Goal: Task Accomplishment & Management: Use online tool/utility

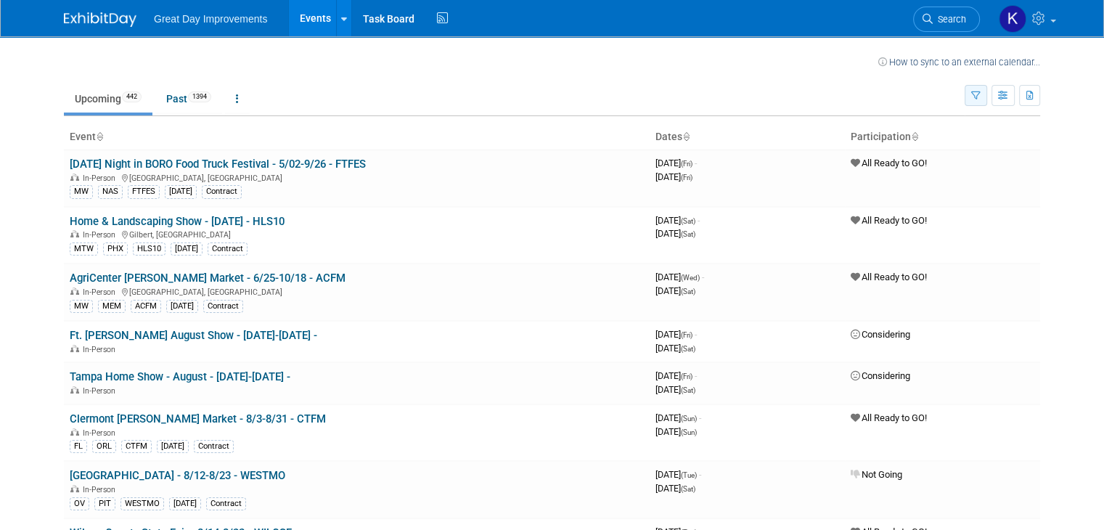
click at [982, 94] on button "button" at bounding box center [975, 95] width 22 height 21
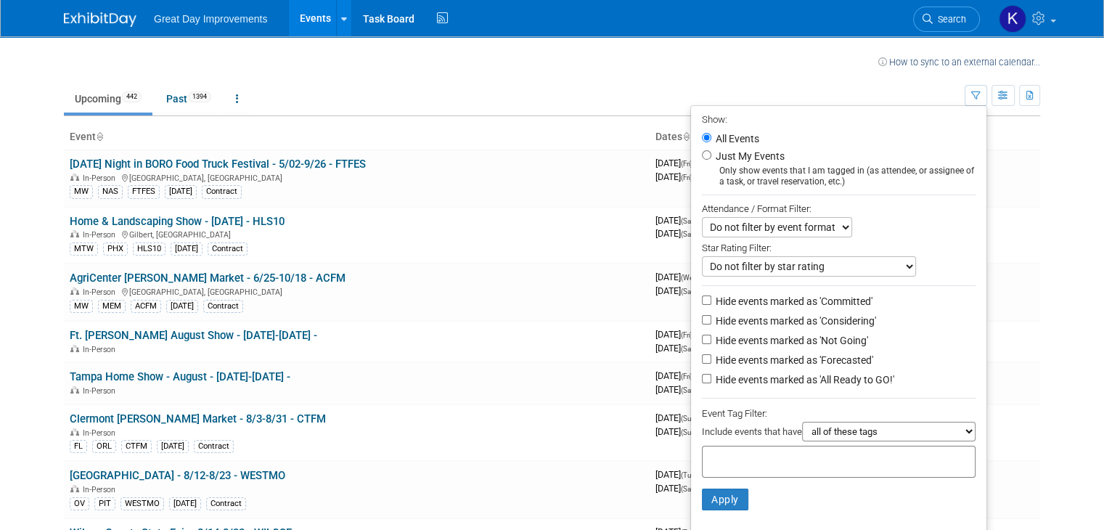
click at [776, 449] on div at bounding box center [839, 462] width 274 height 32
type input "gc"
click at [753, 500] on div "GC" at bounding box center [809, 509] width 203 height 20
type input "GC"
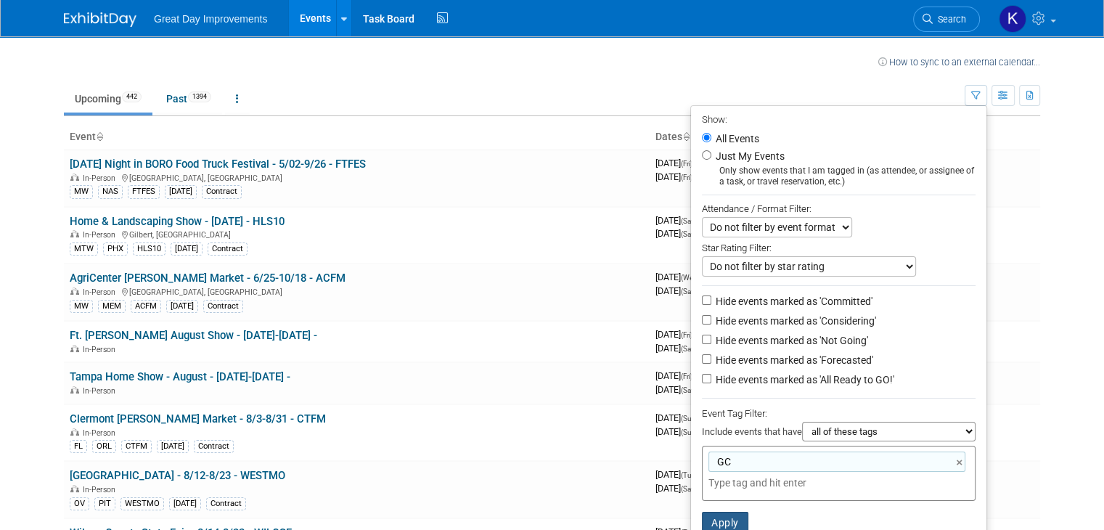
click at [738, 517] on button "Apply" at bounding box center [725, 523] width 46 height 22
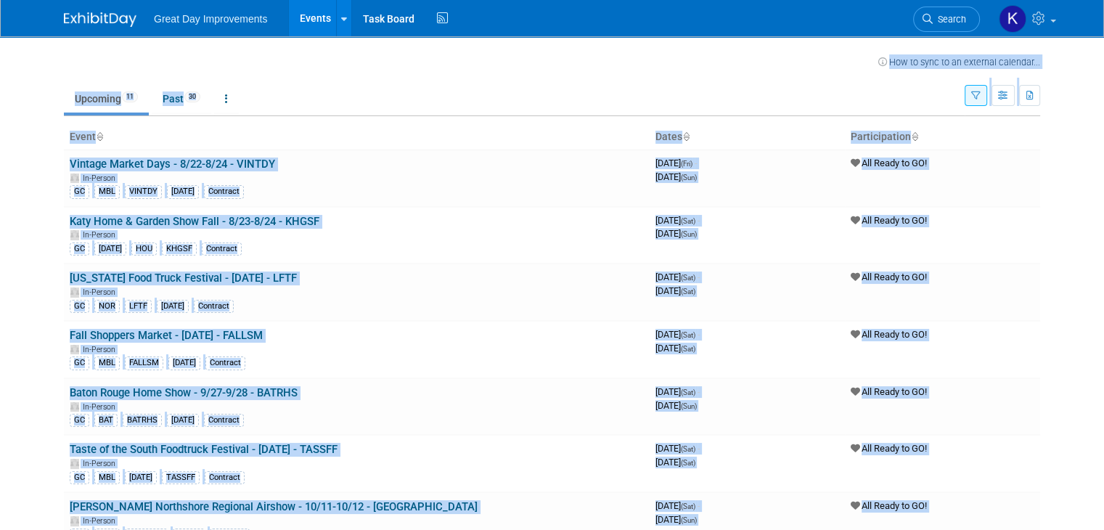
drag, startPoint x: 50, startPoint y: 425, endPoint x: 920, endPoint y: -21, distance: 977.5
click at [920, 0] on html "Great Day Improvements Events Recently Viewed Events: Energy Corridor MELON & B…" at bounding box center [552, 265] width 1104 height 530
click at [39, 155] on body "Great Day Improvements Events Recently Viewed Events: Energy Corridor MELON & B…" at bounding box center [552, 265] width 1104 height 530
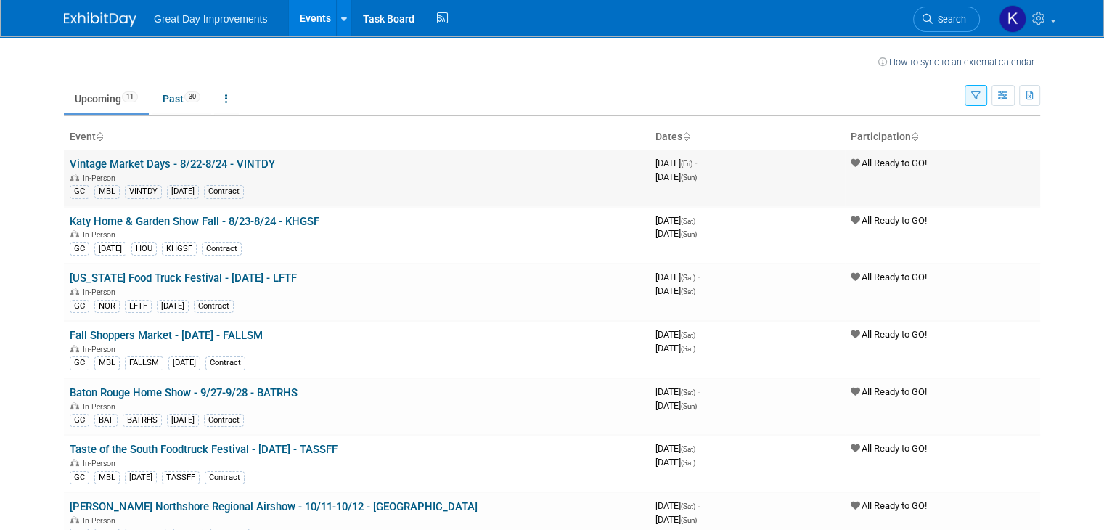
drag, startPoint x: 36, startPoint y: 157, endPoint x: 250, endPoint y: 163, distance: 214.1
click at [255, 163] on body "Great Day Improvements Events Recently Viewed Events: Energy Corridor MELON & B…" at bounding box center [552, 265] width 1104 height 530
click at [26, 182] on body "Great Day Improvements Events Recently Viewed Events: Energy Corridor MELON & B…" at bounding box center [552, 265] width 1104 height 530
click at [53, 282] on div "How to sync to an external calendar... New Event Duplicate Event Warning There …" at bounding box center [552, 429] width 998 height 786
drag, startPoint x: 46, startPoint y: 276, endPoint x: 35, endPoint y: 279, distance: 11.3
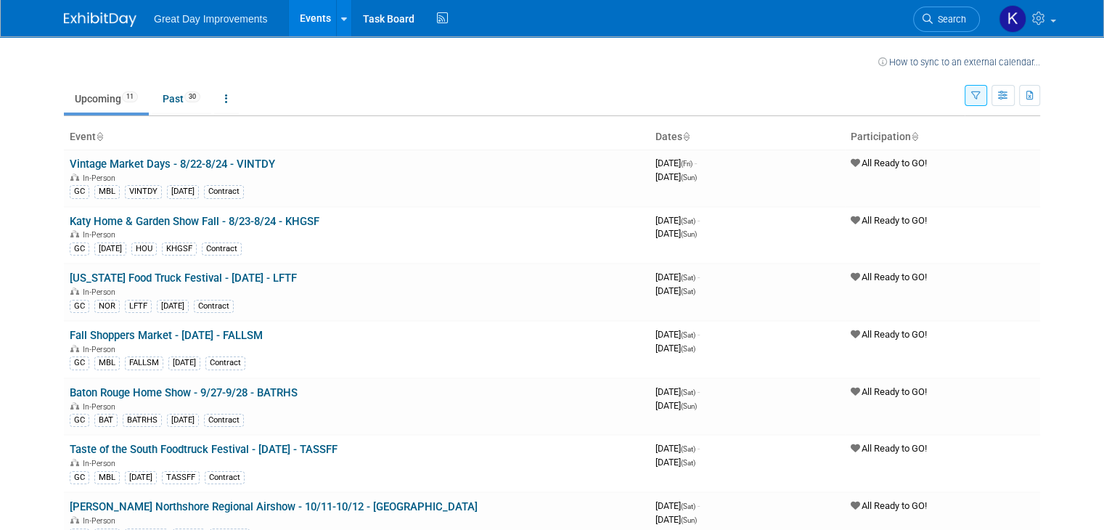
click at [35, 279] on body "Great Day Improvements Events Recently Viewed Events: Energy Corridor MELON & B…" at bounding box center [552, 265] width 1104 height 530
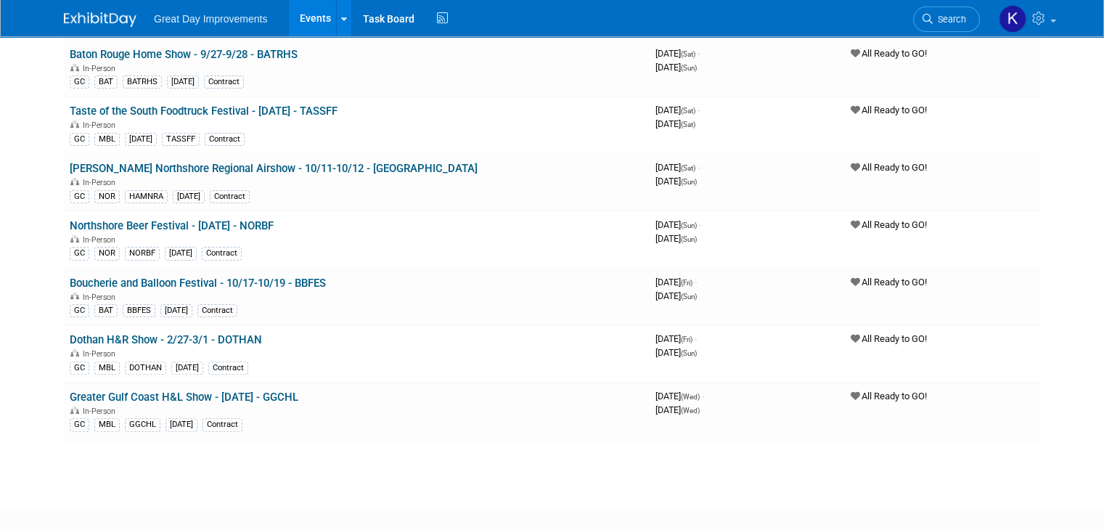
scroll to position [414, 0]
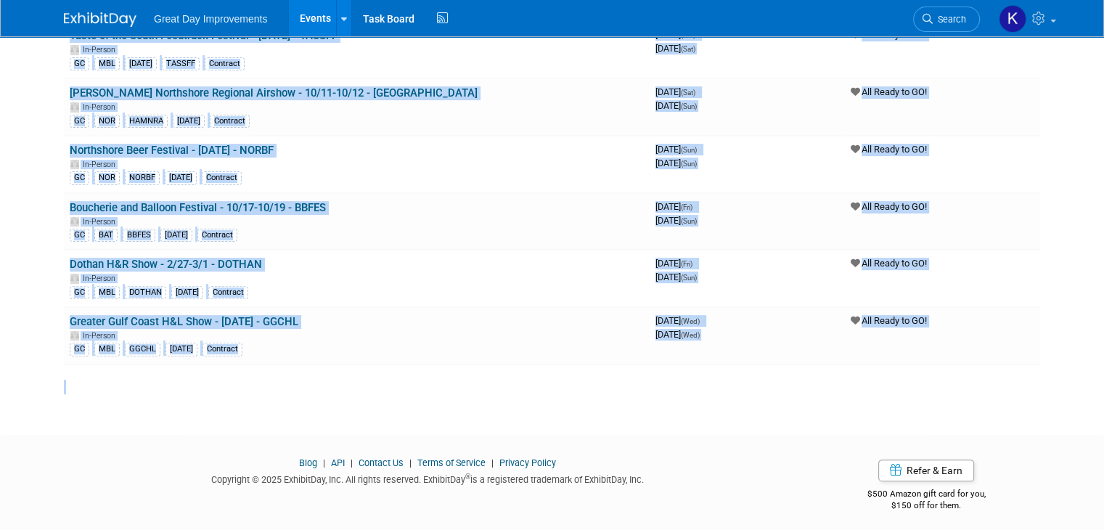
drag, startPoint x: 47, startPoint y: 291, endPoint x: 782, endPoint y: 358, distance: 738.2
click at [841, 387] on div "How to sync to an external calendar... New Event Duplicate Event Warning There …" at bounding box center [552, 16] width 998 height 786
copy div "Event Dates Participation Vintage Market Days - 8/22-8/24 - VINTDY In-Person GC…"
click at [522, 344] on div "GC MBL GGCHL APR26 Contract" at bounding box center [357, 347] width 574 height 15
